Goal: Task Accomplishment & Management: Use online tool/utility

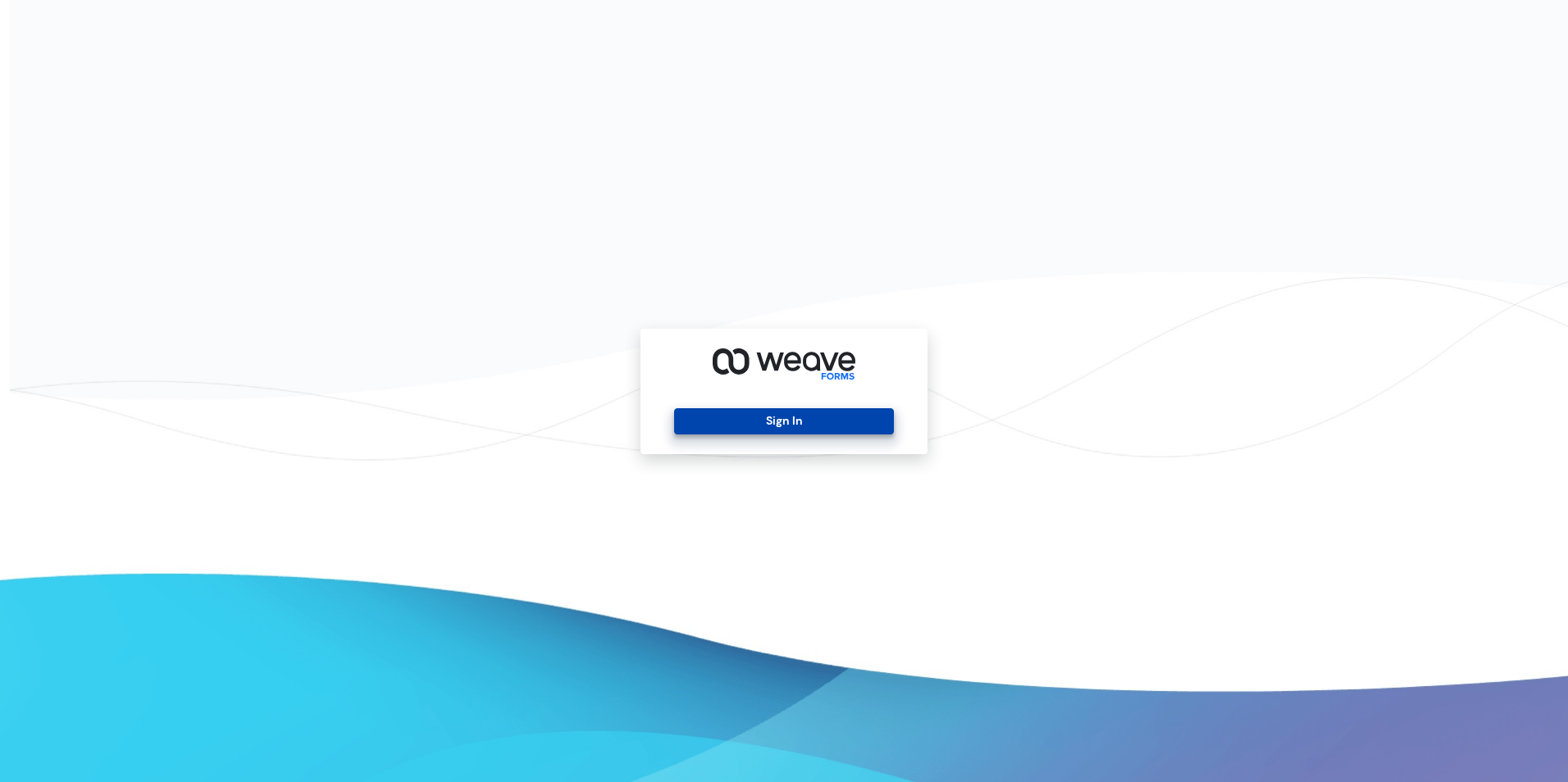
click at [737, 421] on button "Sign In" at bounding box center [783, 421] width 219 height 26
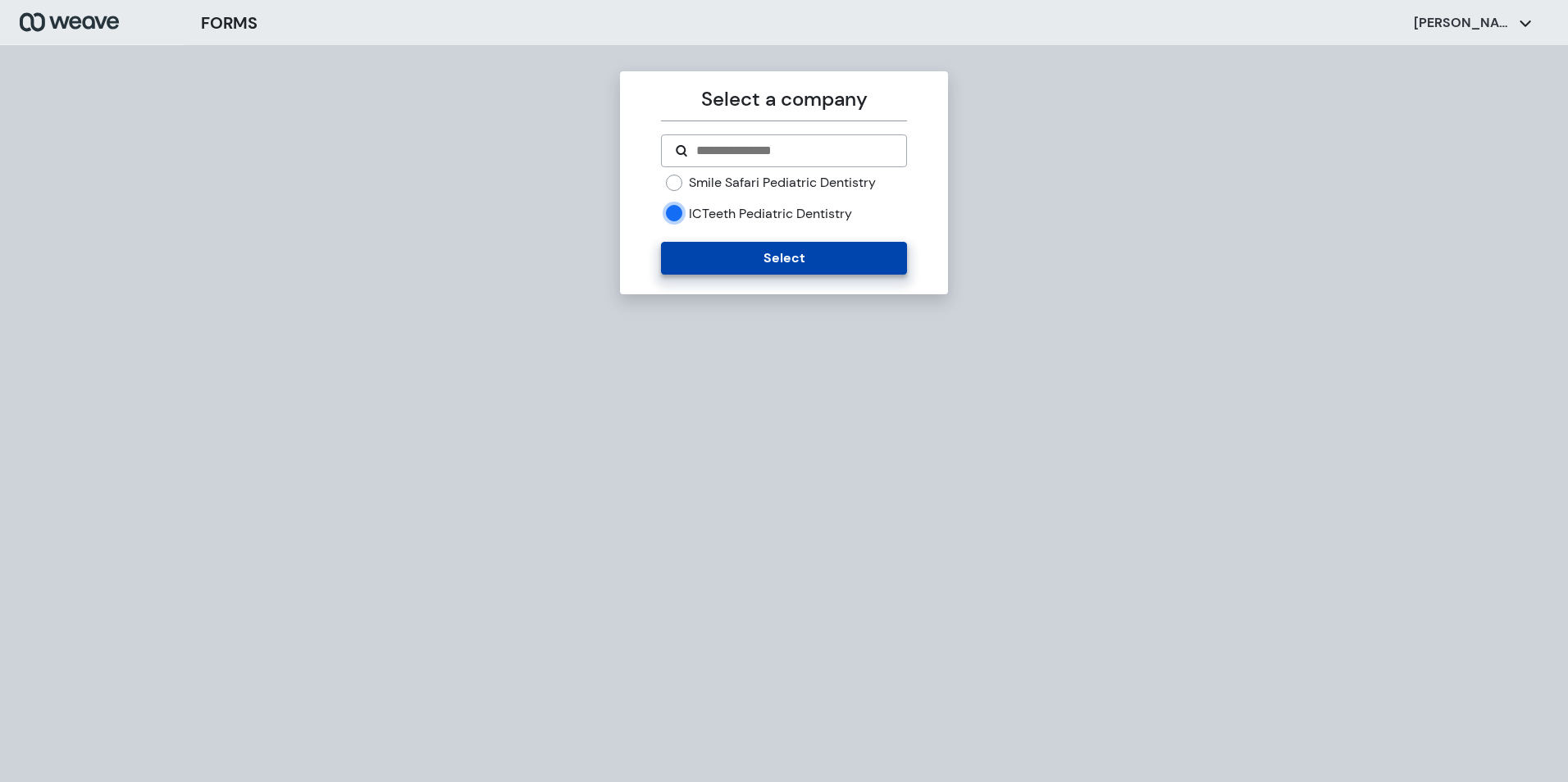
click at [700, 257] on button "Select" at bounding box center [783, 258] width 245 height 32
